Goal: Task Accomplishment & Management: Manage account settings

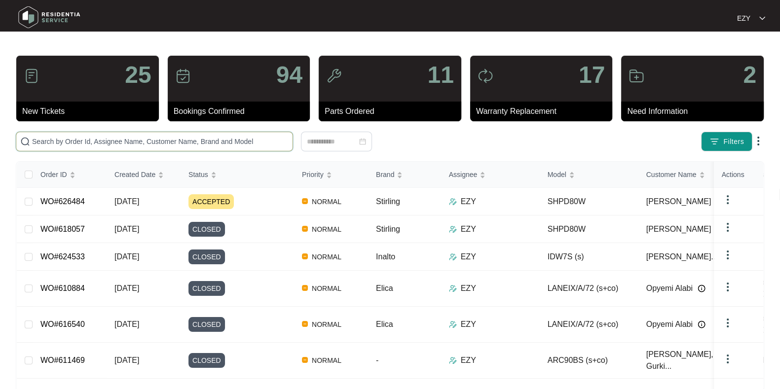
click at [103, 141] on input "text" at bounding box center [160, 141] width 257 height 11
paste input "626484"
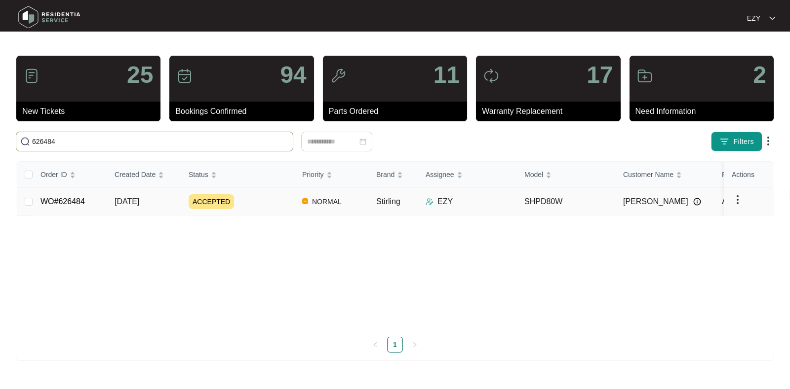
type input "626484"
click at [262, 208] on div "ACCEPTED" at bounding box center [242, 201] width 106 height 15
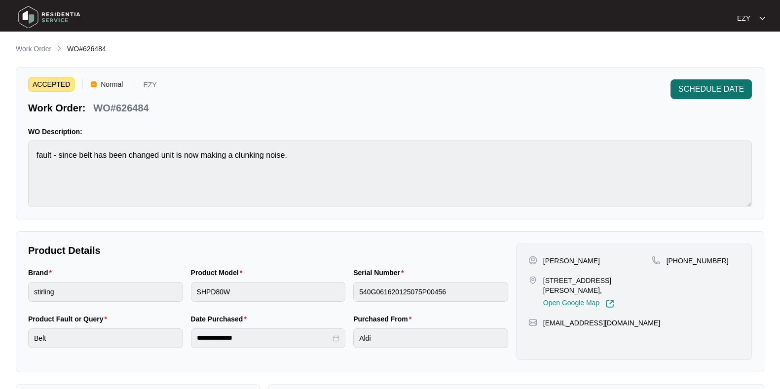
click at [690, 83] on span "SCHEDULE DATE" at bounding box center [712, 89] width 66 height 12
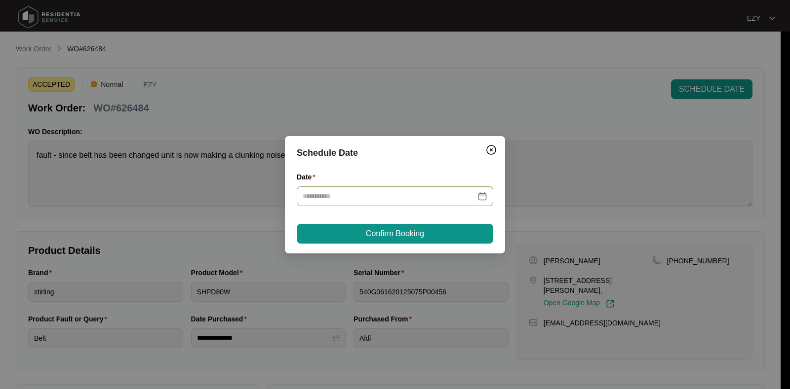
click at [341, 205] on div at bounding box center [395, 197] width 196 height 20
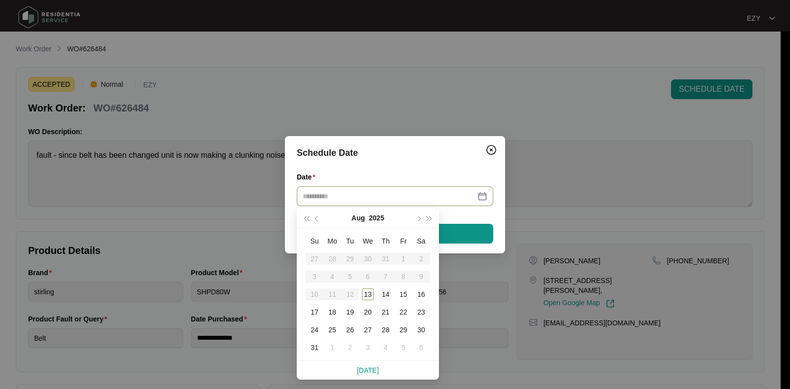
type input "**********"
click at [391, 297] on td "14" at bounding box center [386, 295] width 18 height 18
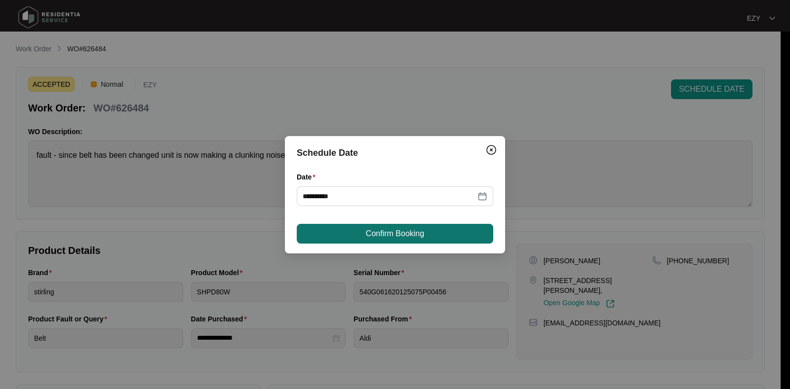
click at [383, 229] on span "Confirm Booking" at bounding box center [395, 234] width 58 height 12
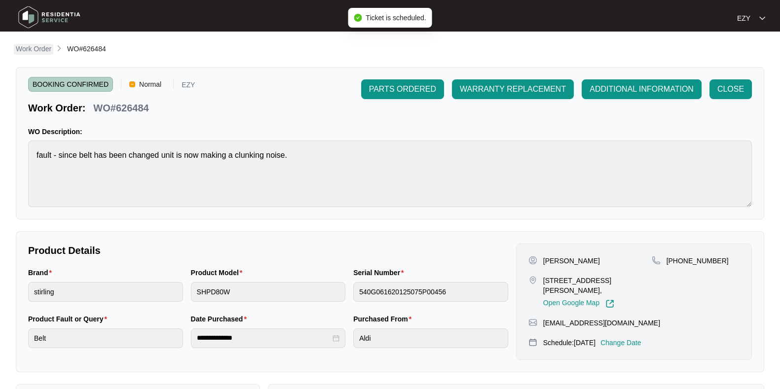
click at [44, 53] on p "Work Order" at bounding box center [34, 49] width 36 height 10
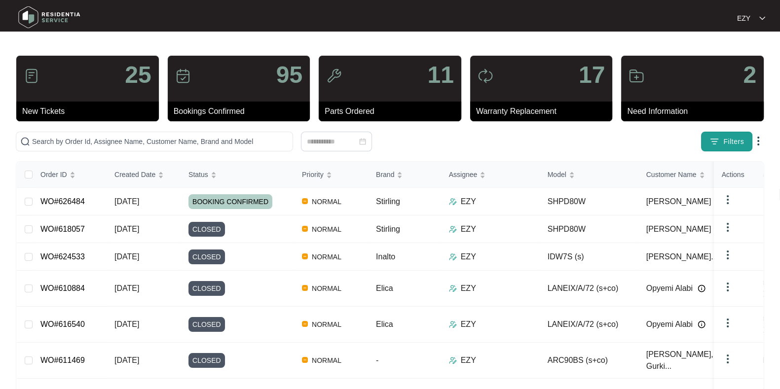
click at [728, 141] on span "Filters" at bounding box center [734, 142] width 21 height 10
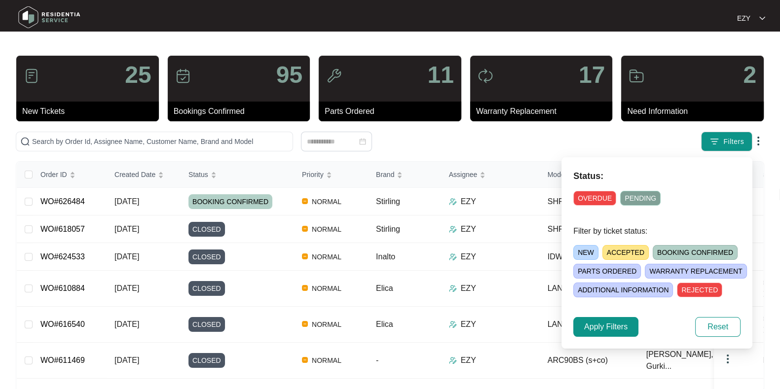
click at [622, 251] on span "ACCEPTED" at bounding box center [626, 252] width 46 height 15
click at [594, 331] on span "Apply Filters" at bounding box center [605, 327] width 43 height 12
